Goal: Task Accomplishment & Management: Use online tool/utility

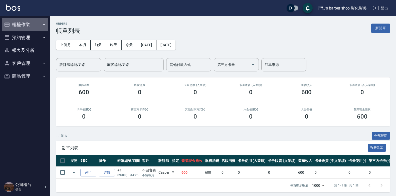
click at [15, 22] on button "櫃檯作業" at bounding box center [25, 24] width 46 height 13
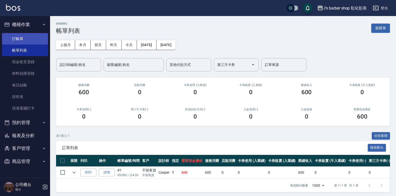
click at [33, 38] on link "打帳單" at bounding box center [25, 39] width 46 height 12
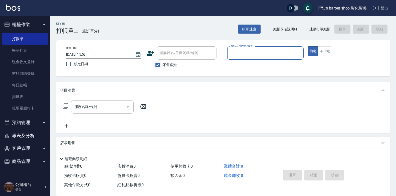
click at [157, 66] on input "不留客資" at bounding box center [158, 65] width 11 height 11
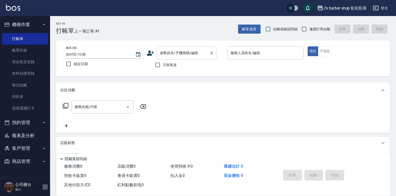
click at [166, 52] on div "顧客姓名/手機號碼/編號 顧客姓名/手機號碼/編號" at bounding box center [187, 52] width 60 height 13
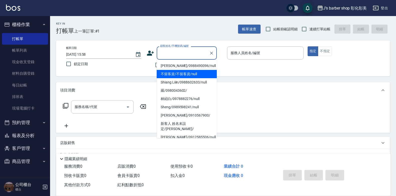
click at [234, 68] on div "帳單日期 2025/09/08 15:58 鎖定日期 顧客姓名/手機號碼/編號 顧客姓名/手機號碼/編號 不留客資 服務人員姓名/編號 服務人員姓名/編號 指…" at bounding box center [223, 58] width 322 height 24
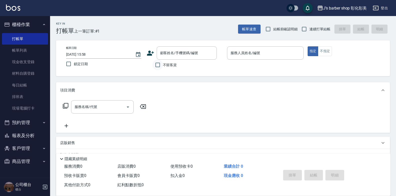
click at [155, 63] on input "不留客資" at bounding box center [158, 65] width 11 height 11
checkbox input "true"
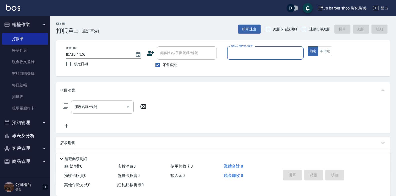
click at [239, 54] on input "服務人員姓名/編號" at bounding box center [265, 53] width 72 height 9
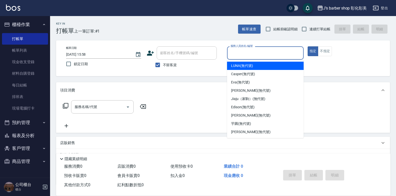
click at [241, 55] on input "服務人員姓名/編號" at bounding box center [265, 53] width 72 height 9
click at [239, 63] on span "LUNA (無代號)" at bounding box center [242, 65] width 22 height 5
type input "LUNA(無代號)"
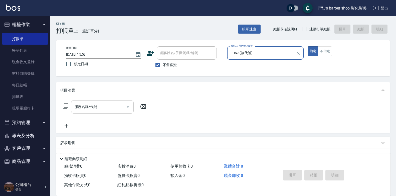
click at [102, 102] on input "服務名稱/代號" at bounding box center [98, 106] width 51 height 9
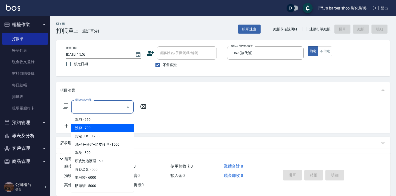
click at [103, 128] on span "洗剪 - 700" at bounding box center [102, 128] width 63 height 8
type input "洗剪(101)"
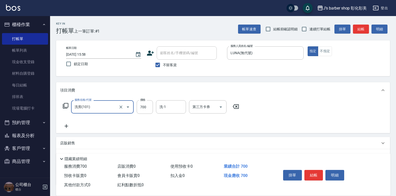
click at [156, 99] on div "服務名稱/代號 洗剪(101) 服務名稱/代號 價格 700 價格 洗-1 洗-1 第三方卡券 第三方卡券" at bounding box center [223, 115] width 334 height 35
click at [148, 105] on input "700" at bounding box center [145, 107] width 16 height 14
type input "800"
click at [164, 105] on div "洗-1 洗-1" at bounding box center [171, 106] width 30 height 13
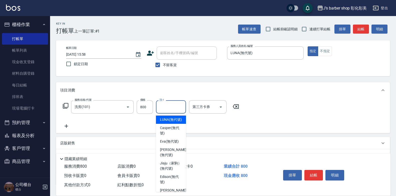
click at [172, 122] on span "LUNA (無代號)" at bounding box center [171, 119] width 22 height 5
type input "LUNA(無代號)"
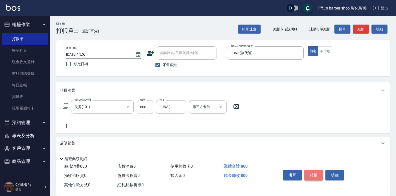
click at [314, 174] on button "結帳" at bounding box center [314, 175] width 19 height 11
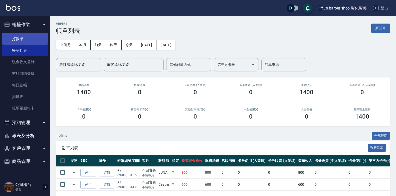
click at [33, 34] on link "打帳單" at bounding box center [25, 39] width 46 height 12
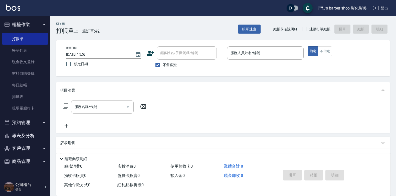
click at [165, 63] on span "不留客資" at bounding box center [170, 64] width 14 height 5
click at [163, 63] on input "不留客資" at bounding box center [158, 65] width 11 height 11
checkbox input "false"
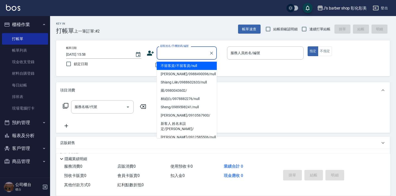
click at [170, 51] on input "顧客姓名/手機號碼/編號" at bounding box center [183, 53] width 48 height 9
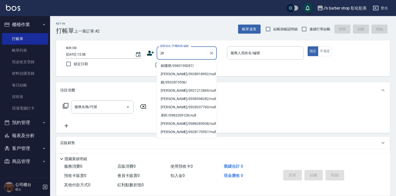
type input "2"
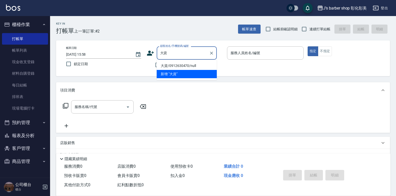
click at [177, 65] on li "大資/0912630470/null" at bounding box center [187, 66] width 60 height 8
type input "大資/0912630470/null"
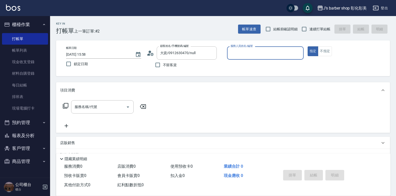
type input "LUNA(無代號)"
click at [85, 106] on div "服務名稱/代號 服務名稱/代號" at bounding box center [102, 106] width 63 height 13
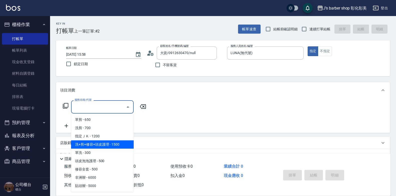
click at [105, 144] on span "洗+剪+修容+頭皮護理 - 1500" at bounding box center [102, 144] width 63 height 8
type input "洗+剪+修容+頭皮護理(103)"
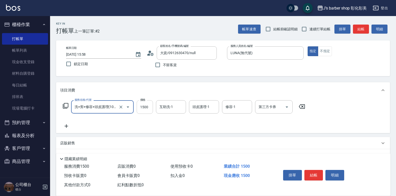
click at [142, 106] on input "1500" at bounding box center [145, 107] width 16 height 14
type input "1600"
click at [178, 108] on input "互助洗-1" at bounding box center [171, 106] width 26 height 9
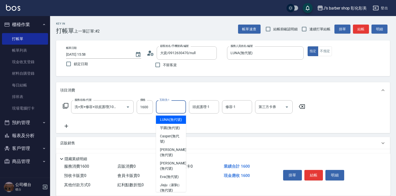
click at [178, 121] on span "LUNA (無代號)" at bounding box center [171, 119] width 22 height 5
type input "LUNA(無代號)"
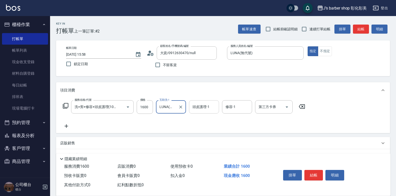
click at [209, 103] on input "頭皮護理-1" at bounding box center [204, 106] width 26 height 9
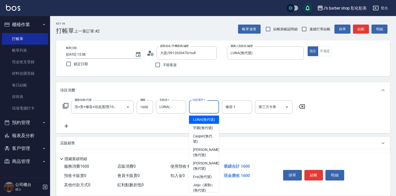
click at [199, 119] on span "LUNA (無代號)" at bounding box center [204, 119] width 22 height 5
type input "LUNA(無代號)"
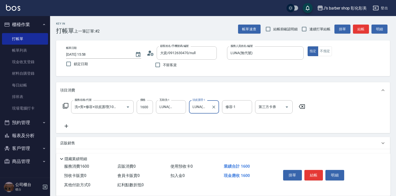
click at [232, 105] on div "修容-1 修容-1" at bounding box center [237, 106] width 30 height 13
click at [232, 105] on label "修容-1" at bounding box center [231, 106] width 10 height 5
click at [232, 105] on input "修容-1" at bounding box center [237, 106] width 26 height 9
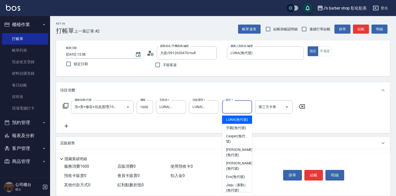
click at [230, 122] on span "LUNA (無代號)" at bounding box center [237, 119] width 22 height 5
type input "LUNA(無代號)"
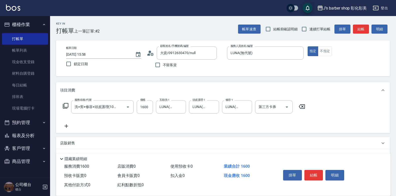
click at [68, 123] on icon at bounding box center [66, 126] width 13 height 6
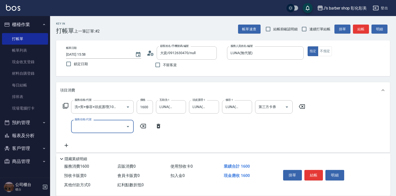
click at [89, 124] on input "服務名稱/代號" at bounding box center [98, 126] width 51 height 9
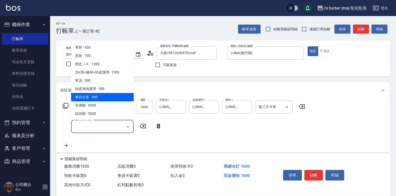
click at [157, 126] on icon at bounding box center [159, 126] width 4 height 5
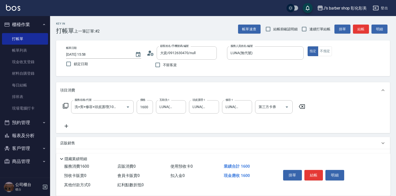
click at [71, 141] on p "店販銷售" at bounding box center [67, 143] width 15 height 5
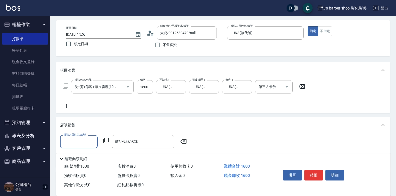
scroll to position [50, 0]
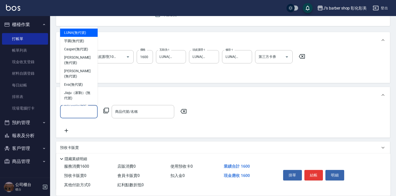
click at [88, 114] on input "服務人員姓名/編號" at bounding box center [78, 111] width 33 height 9
click at [82, 31] on span "LUNA (無代號)" at bounding box center [75, 32] width 22 height 5
type input "LUNA(無代號)"
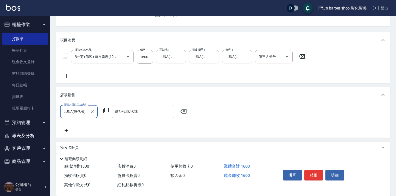
click at [158, 115] on input "商品代號/名稱" at bounding box center [143, 111] width 58 height 9
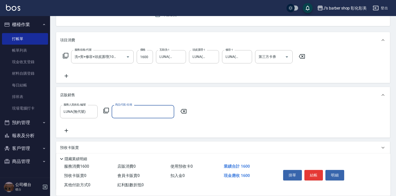
click at [161, 113] on input "商品代號/名稱" at bounding box center [143, 111] width 58 height 9
click at [141, 114] on input "商品代號/名稱" at bounding box center [143, 111] width 58 height 9
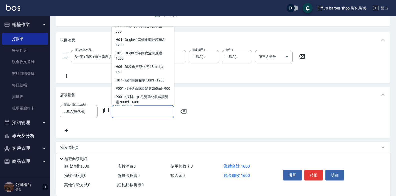
scroll to position [476, 0]
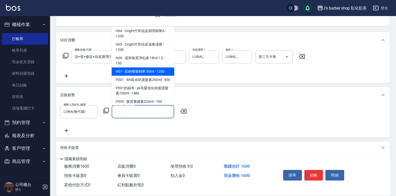
click at [147, 75] on span "H07 - 藍銅養髮精華 50ml - 1200" at bounding box center [143, 71] width 63 height 8
type input "藍銅養髮精華 50ml"
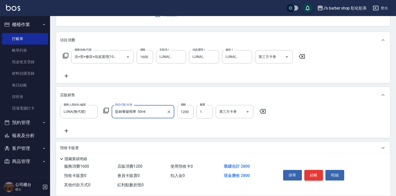
click at [315, 171] on button "結帳" at bounding box center [314, 175] width 19 height 11
click at [315, 171] on div "掛單 結帳 明細" at bounding box center [313, 176] width 65 height 16
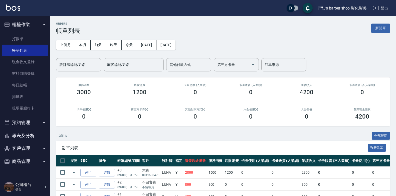
scroll to position [25, 0]
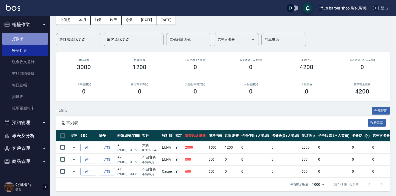
click at [13, 39] on link "打帳單" at bounding box center [25, 39] width 46 height 12
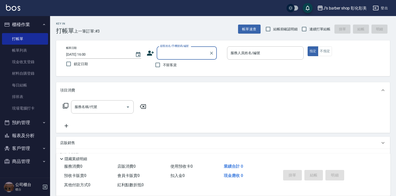
click at [169, 51] on input "顧客姓名/手機號碼/編號" at bounding box center [183, 53] width 48 height 9
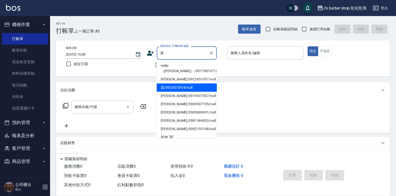
click at [198, 83] on li "霖/0923373414/null" at bounding box center [187, 87] width 60 height 8
click at [198, 80] on div "Key In 打帳單 上一筆訂單:#3 帳單速查 結帳前確認明細 連續打單結帳 掛單 結帳 明細 帳單日期 2025/09/08 16:00 鎖定日期 顧客姓…" at bounding box center [223, 130] width 346 height 229
type input "霖/0923373414/null"
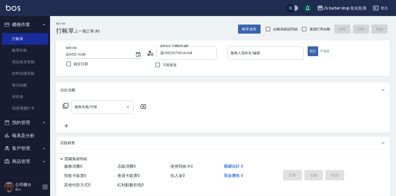
drag, startPoint x: 198, startPoint y: 80, endPoint x: 303, endPoint y: 69, distance: 105.6
click at [304, 69] on div "帳單日期 2025/09/08 16:00 鎖定日期 顧客姓名/手機號碼/編號 霖/0923373414/null 顧客姓名/手機號碼/編號 不留客資 服務人…" at bounding box center [223, 58] width 322 height 24
click at [277, 56] on input "服務人員姓名/編號" at bounding box center [265, 53] width 72 height 9
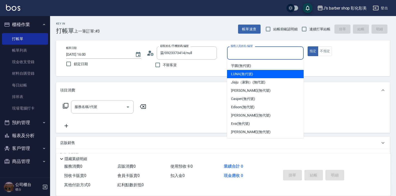
click at [258, 76] on div "LUNA (無代號)" at bounding box center [265, 74] width 77 height 8
type input "LUNA(無代號)"
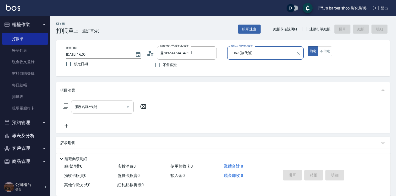
click at [95, 104] on input "服務名稱/代號" at bounding box center [98, 106] width 51 height 9
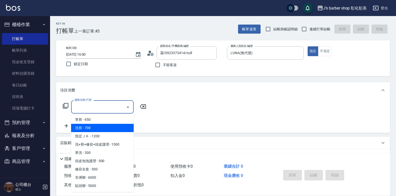
click at [96, 128] on span "洗剪 - 700" at bounding box center [102, 128] width 63 height 8
type input "洗剪(101)"
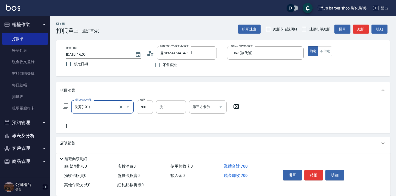
click at [154, 105] on div "服務名稱/代號 洗剪(101) 服務名稱/代號 價格 700 價格 洗-1 洗-1 第三方卡券 第三方卡券" at bounding box center [151, 107] width 182 height 14
click at [146, 105] on input "700" at bounding box center [145, 107] width 16 height 14
type input "800"
click at [168, 106] on input "洗-1" at bounding box center [171, 106] width 26 height 9
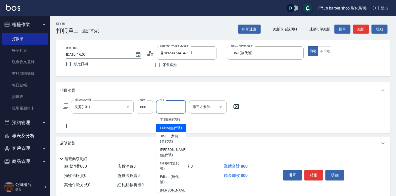
click at [164, 130] on div "LUNA (無代號)" at bounding box center [171, 128] width 30 height 8
type input "LUNA(無代號)"
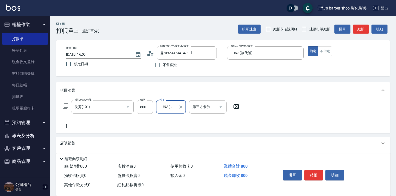
click at [314, 172] on button "結帳" at bounding box center [314, 175] width 19 height 11
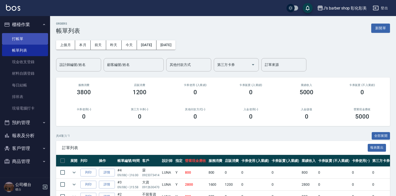
click at [36, 36] on link "打帳單" at bounding box center [25, 39] width 46 height 12
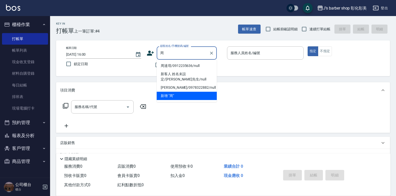
click at [178, 66] on li "周達堉/0912235636/null" at bounding box center [187, 66] width 60 height 8
type input "周達堉/0912235636/null"
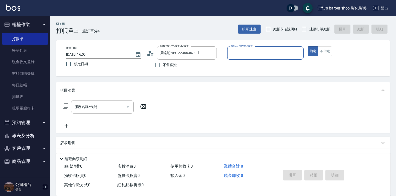
click at [271, 51] on input "服務人員姓名/編號" at bounding box center [265, 53] width 72 height 9
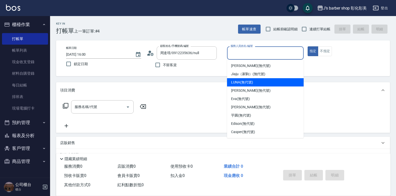
click at [254, 83] on div "LUNA (無代號)" at bounding box center [265, 82] width 77 height 8
type input "LUNA(無代號)"
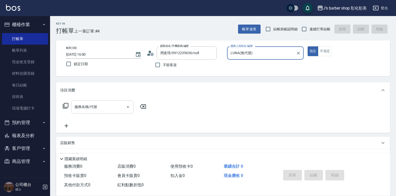
click at [82, 109] on div "服務名稱/代號 服務名稱/代號" at bounding box center [102, 106] width 63 height 13
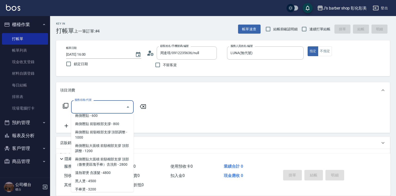
scroll to position [142, 0]
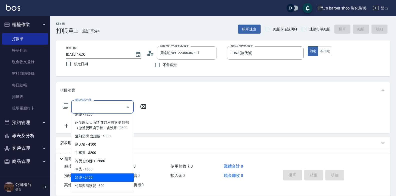
click at [89, 175] on span "冷燙 - 2400" at bounding box center [102, 177] width 63 height 8
type input "冷燙(LP)"
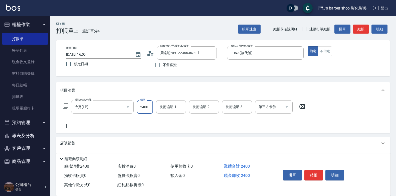
click at [149, 106] on input "2400" at bounding box center [145, 107] width 16 height 14
click at [150, 105] on input "2400" at bounding box center [145, 107] width 16 height 14
type input "2800"
click at [165, 107] on div "技術協助-1 技術協助-1" at bounding box center [171, 106] width 30 height 13
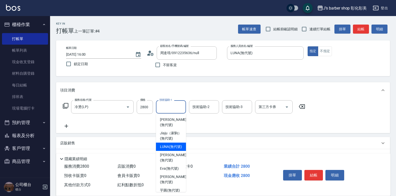
click at [168, 149] on span "LUNA (無代號)" at bounding box center [171, 146] width 22 height 5
type input "LUNA(無代號)"
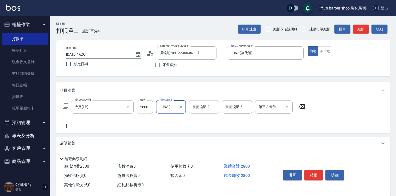
click at [204, 105] on div "技術協助-2 技術協助-2" at bounding box center [204, 106] width 30 height 13
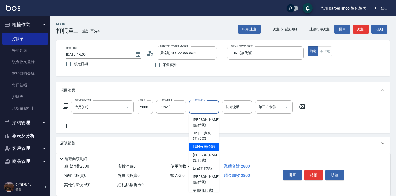
click at [208, 149] on span "LUNA (無代號)" at bounding box center [204, 146] width 22 height 5
type input "LUNA(無代號)"
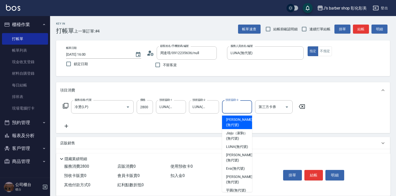
click at [240, 107] on div "技術協助-3 技術協助-3" at bounding box center [237, 106] width 30 height 13
click at [240, 107] on input "技術協助-3" at bounding box center [237, 106] width 26 height 9
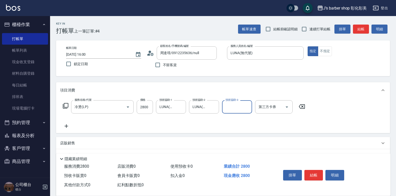
click at [237, 102] on div "技術協助-3" at bounding box center [237, 106] width 30 height 13
click at [233, 102] on div "技術協助-3" at bounding box center [237, 106] width 30 height 13
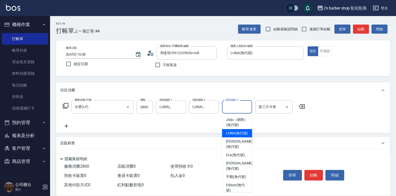
scroll to position [25, 0]
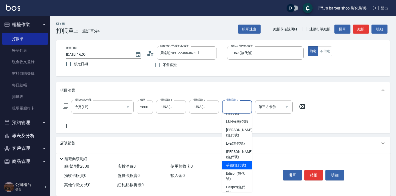
click at [245, 168] on span "芋圓 (無代號)" at bounding box center [236, 165] width 20 height 5
type input "芋圓(無代號)"
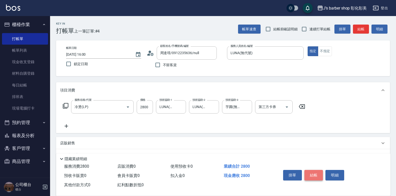
click at [314, 170] on button "結帳" at bounding box center [314, 175] width 19 height 11
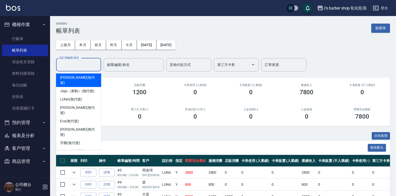
click at [86, 66] on input "設計師編號/姓名" at bounding box center [78, 64] width 41 height 9
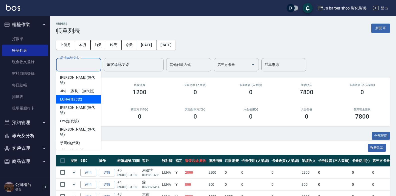
click at [90, 96] on div "LUNA (無代號)" at bounding box center [78, 99] width 45 height 8
type input "LUNA(無代號)"
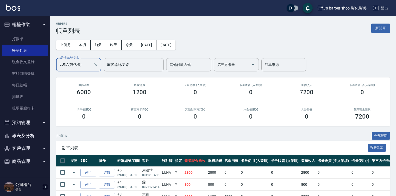
scroll to position [25, 0]
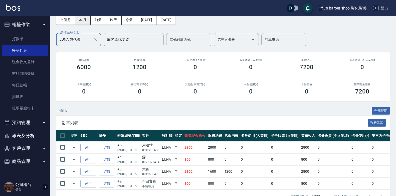
click at [82, 19] on button "本月" at bounding box center [83, 19] width 16 height 9
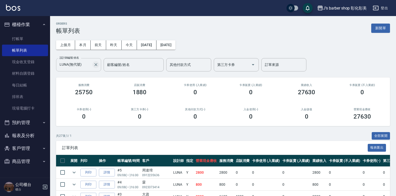
click at [95, 62] on icon "Clear" at bounding box center [95, 64] width 5 height 5
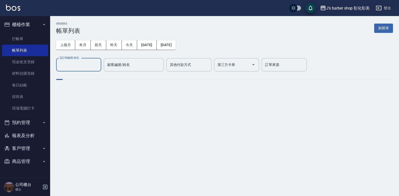
click at [80, 63] on input "設計師編號/姓名" at bounding box center [78, 64] width 41 height 9
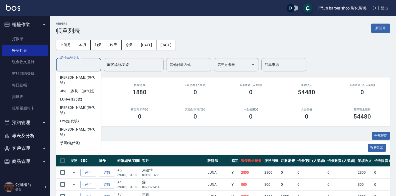
click at [77, 157] on span "Casper (無代號)" at bounding box center [72, 159] width 24 height 5
type input "Casper(無代號)"
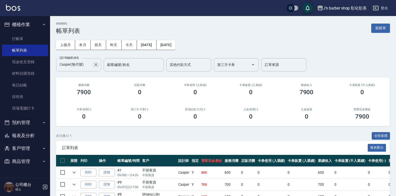
click at [95, 64] on icon "Clear" at bounding box center [95, 64] width 5 height 5
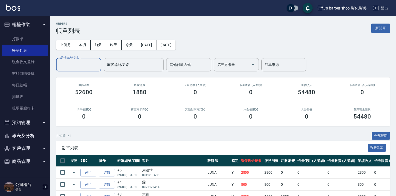
click at [77, 61] on input "設計師編號/姓名" at bounding box center [78, 64] width 41 height 9
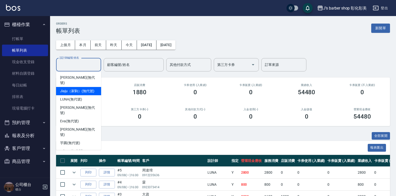
click at [85, 88] on span "Jiaju（家駒） (無代號)" at bounding box center [77, 90] width 34 height 5
type input "Jiaju（家駒）(無代號)"
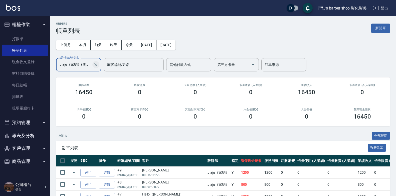
click at [98, 65] on icon "Clear" at bounding box center [95, 64] width 5 height 5
click at [358, 8] on div "J’s barber shop 彰化彰美" at bounding box center [345, 8] width 44 height 6
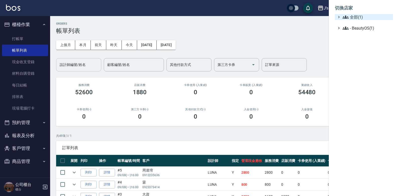
click at [358, 16] on span "全部(1)" at bounding box center [366, 17] width 48 height 6
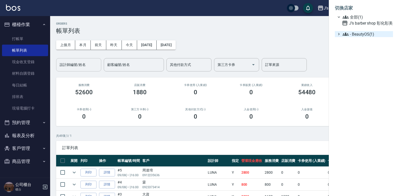
click at [352, 33] on span "- BeautyOS(1)" at bounding box center [366, 34] width 48 height 6
click at [289, 42] on div at bounding box center [199, 98] width 399 height 196
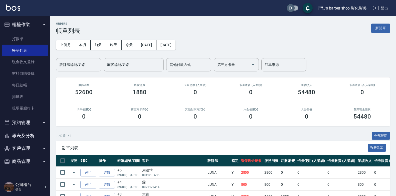
click at [295, 7] on input "checkbox" at bounding box center [291, 8] width 24 height 8
checkbox input "true"
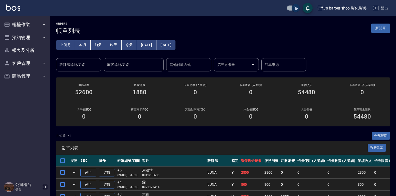
click at [299, 10] on input "checkbox" at bounding box center [296, 8] width 24 height 8
checkbox input "false"
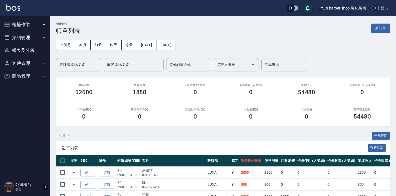
click at [296, 10] on input "checkbox" at bounding box center [291, 8] width 24 height 8
checkbox input "true"
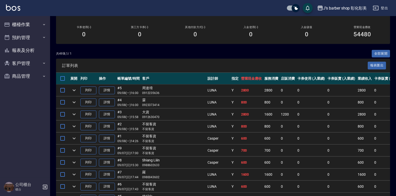
scroll to position [7, 0]
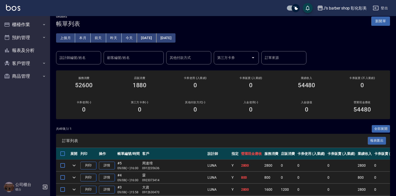
click at [68, 55] on input "設計師編號/姓名" at bounding box center [78, 57] width 41 height 9
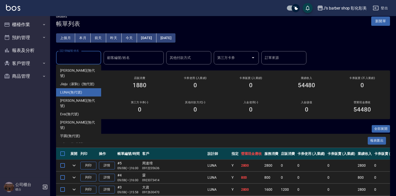
click at [86, 88] on div "LUNA (無代號)" at bounding box center [78, 92] width 45 height 8
type input "LUNA(無代號)"
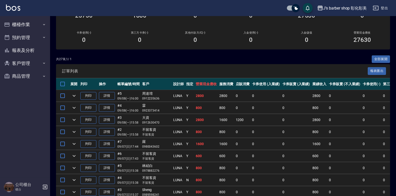
scroll to position [68, 0]
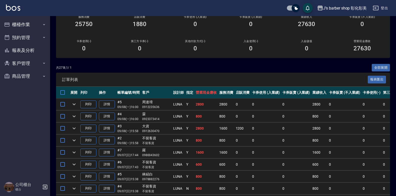
drag, startPoint x: 172, startPoint y: 105, endPoint x: 178, endPoint y: 102, distance: 6.4
click at [178, 102] on td "LUNA" at bounding box center [178, 104] width 13 height 12
click at [34, 50] on button "報表及分析" at bounding box center [25, 50] width 46 height 13
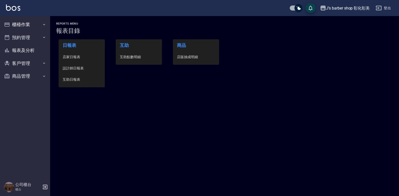
click at [83, 66] on span "設計師日報表" at bounding box center [82, 68] width 38 height 5
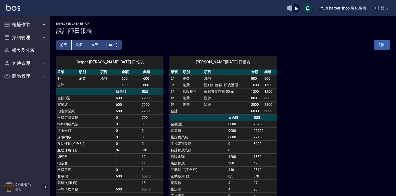
click at [122, 44] on button "[DATE]" at bounding box center [111, 44] width 19 height 9
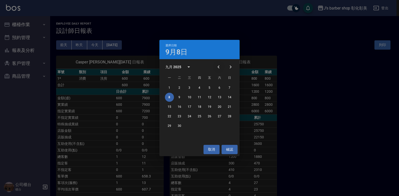
click at [217, 65] on icon "Previous month" at bounding box center [218, 67] width 6 height 6
click at [229, 124] on button "31" at bounding box center [229, 125] width 9 height 9
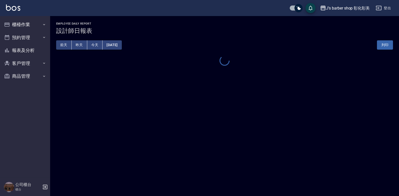
click at [229, 124] on div "J’s barber shop 彰化[GEOGRAPHIC_DATA] [DATE] 設計師日報表 列印時間： [DATE][PHONE_NUMBER]:05…" at bounding box center [199, 98] width 399 height 196
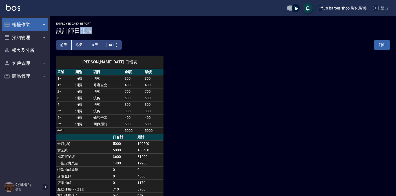
click at [25, 23] on button "櫃檯作業" at bounding box center [25, 24] width 46 height 13
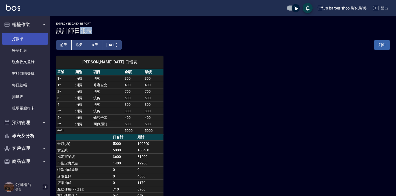
click at [26, 37] on link "打帳單" at bounding box center [25, 39] width 46 height 12
